Goal: Find contact information: Find contact information

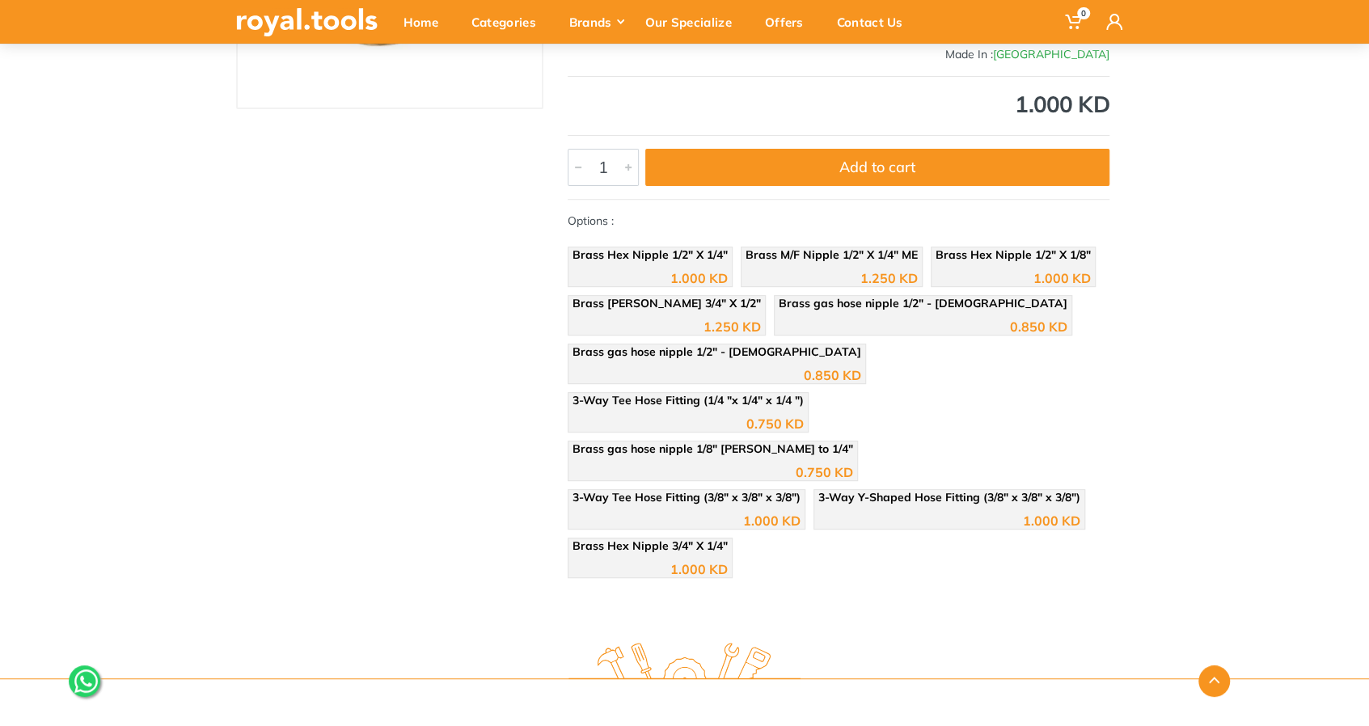
scroll to position [323, 0]
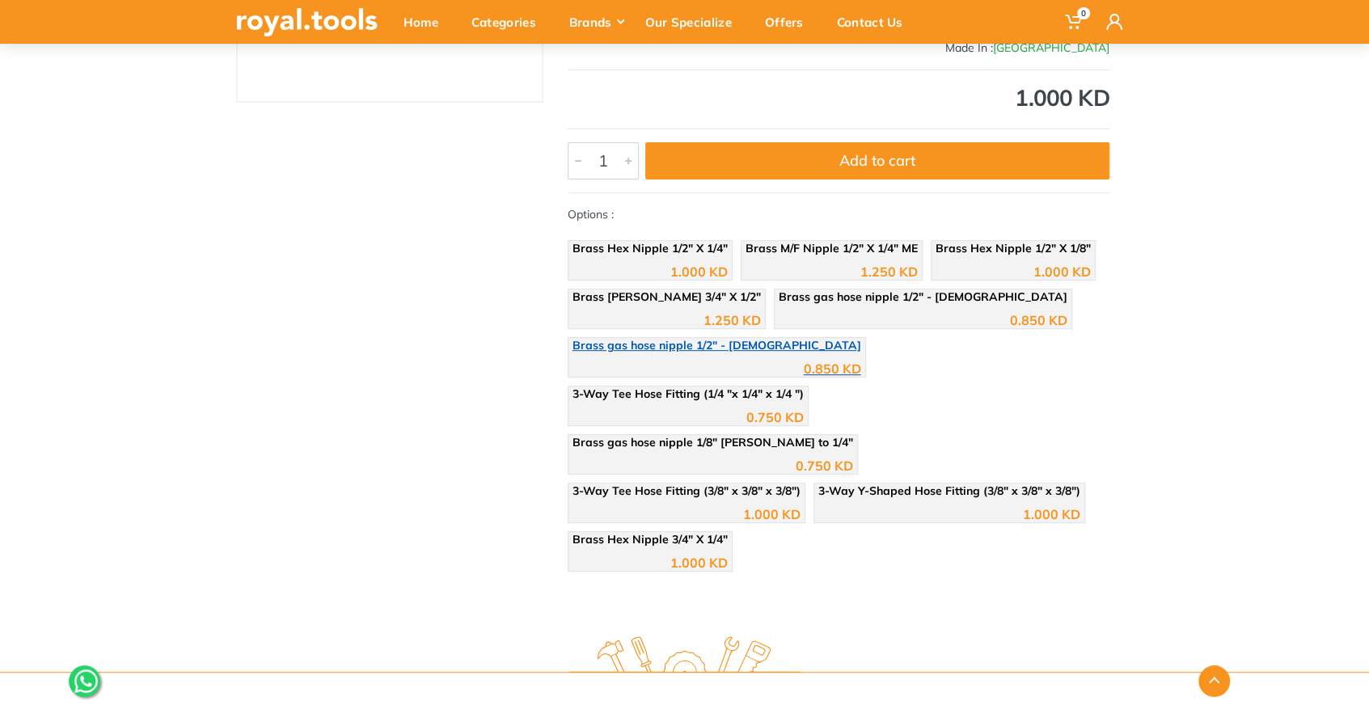
click at [739, 352] on div "0.850 KD" at bounding box center [716, 363] width 289 height 24
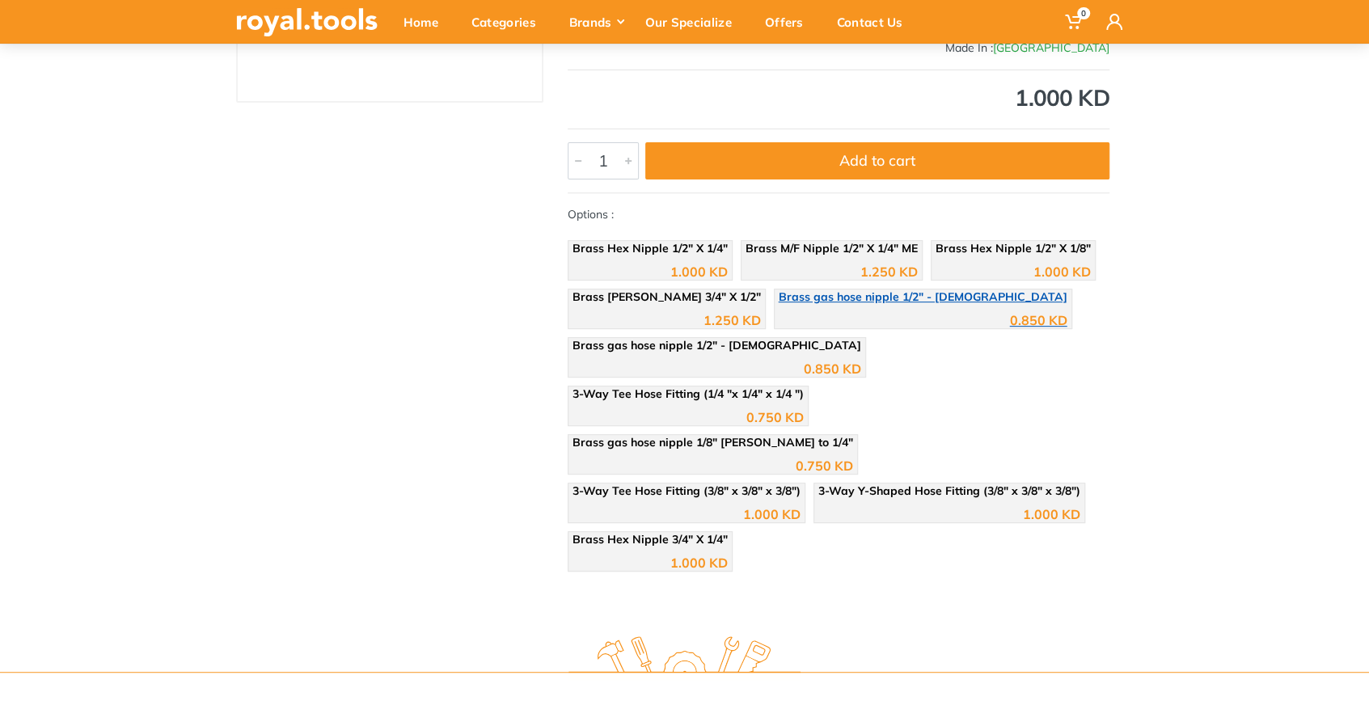
click at [1010, 316] on div "0.850 KD" at bounding box center [1038, 320] width 57 height 13
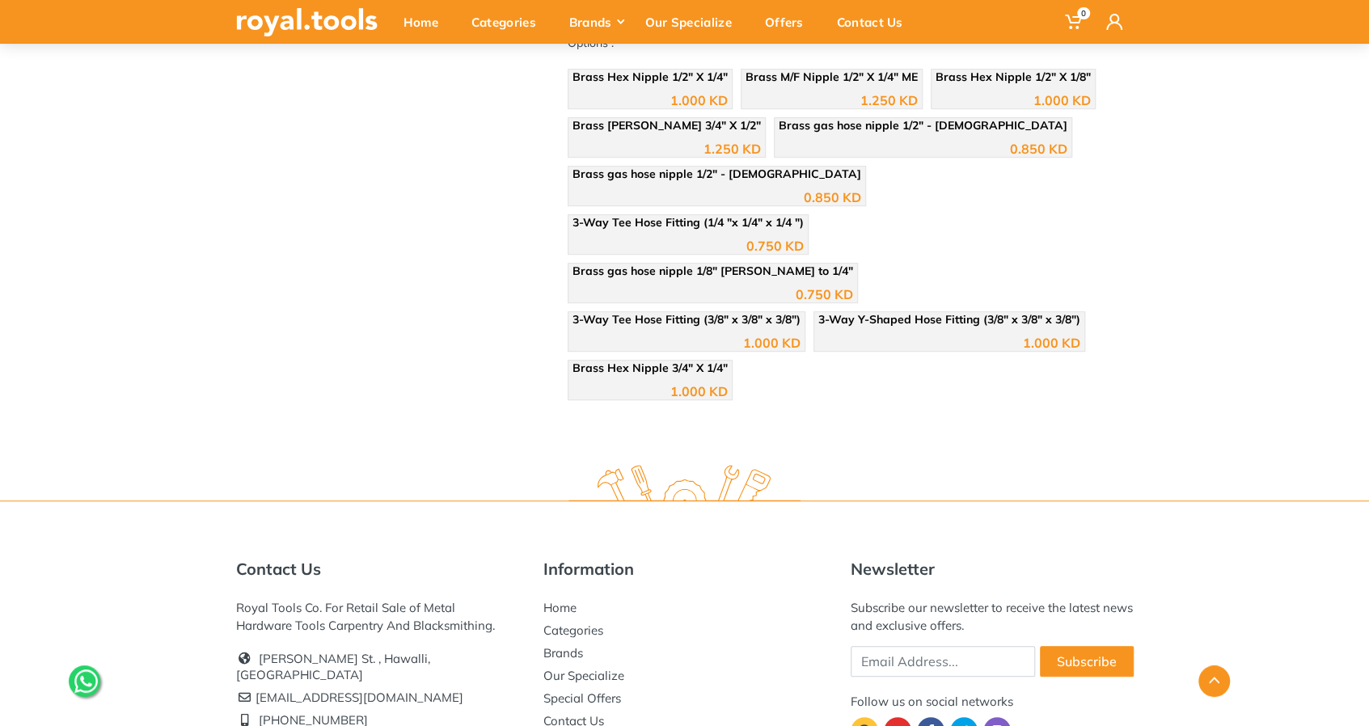
scroll to position [533, 0]
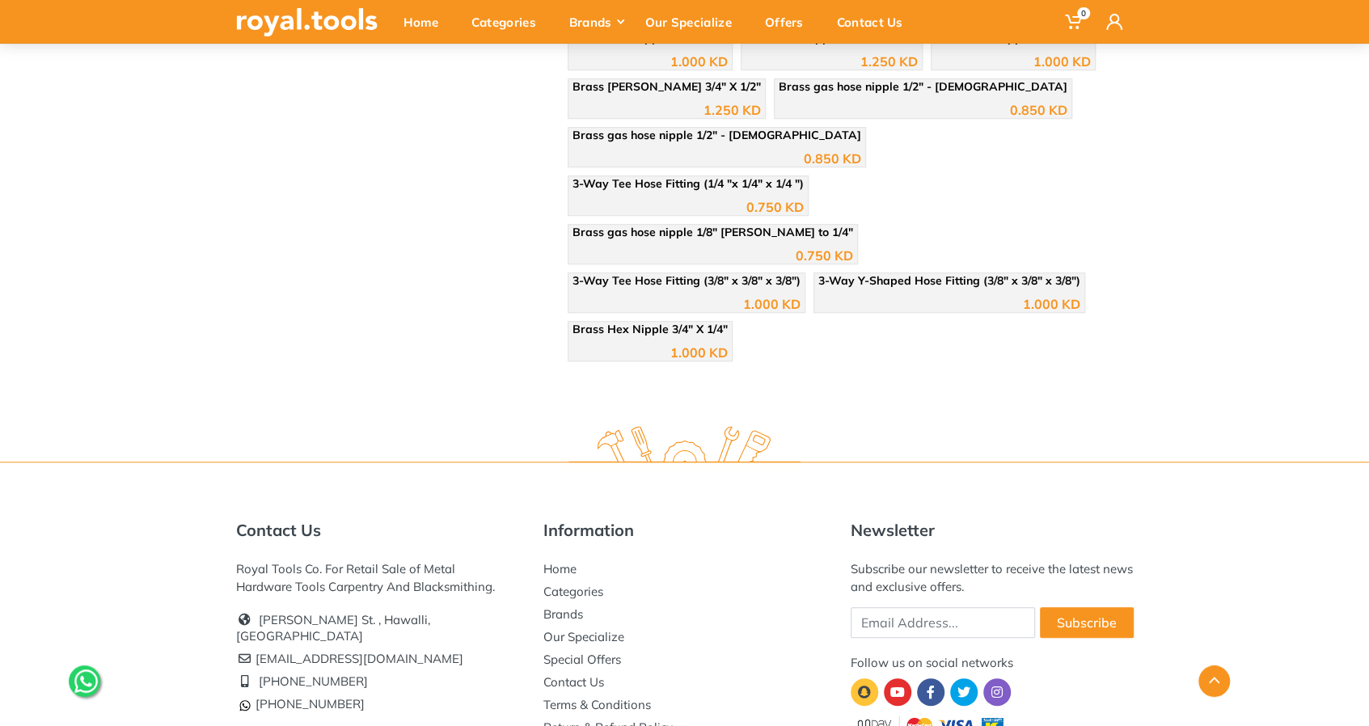
click at [573, 648] on li "Special Offers" at bounding box center [684, 659] width 283 height 23
drag, startPoint x: 372, startPoint y: 546, endPoint x: 258, endPoint y: 534, distance: 114.6
click at [258, 648] on li "[EMAIL_ADDRESS][DOMAIN_NAME]" at bounding box center [377, 659] width 283 height 23
copy li "[EMAIL_ADDRESS][DOMAIN_NAME]"
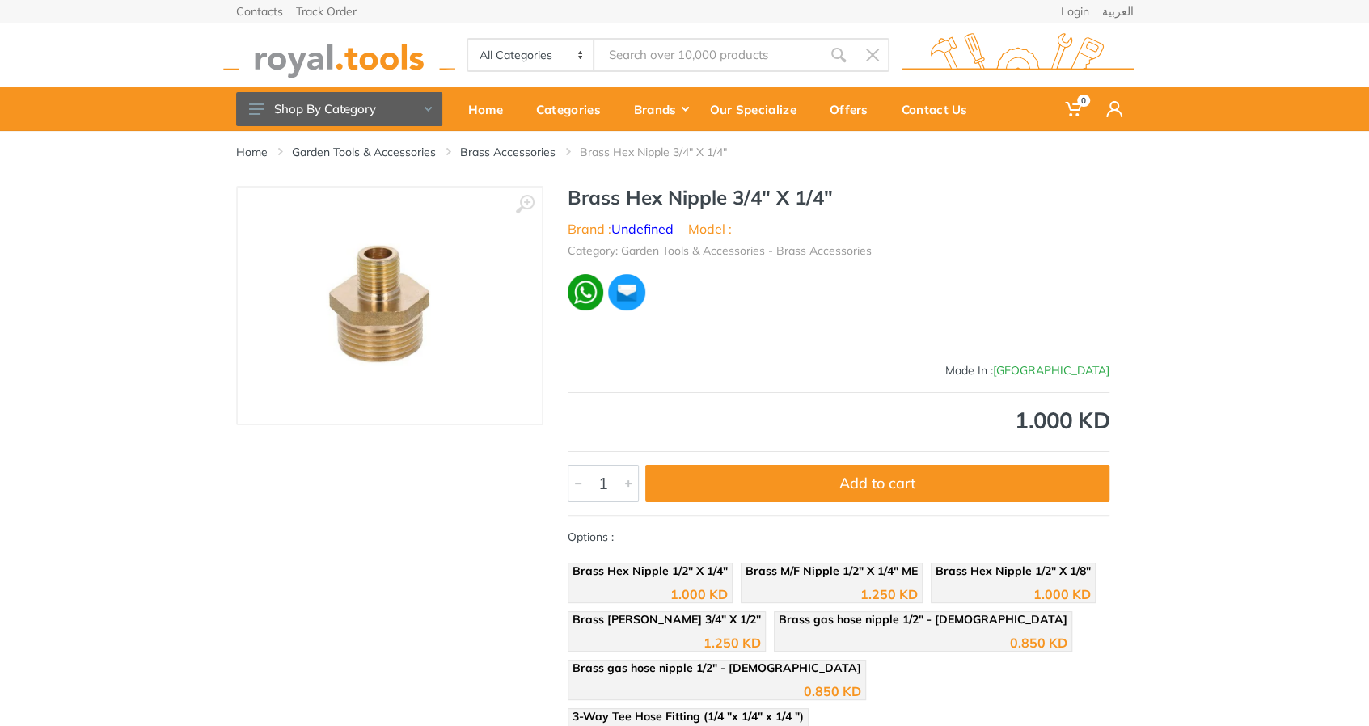
click at [281, 473] on div "‹ ›" at bounding box center [389, 544] width 307 height 716
